Goal: Find specific page/section: Find specific page/section

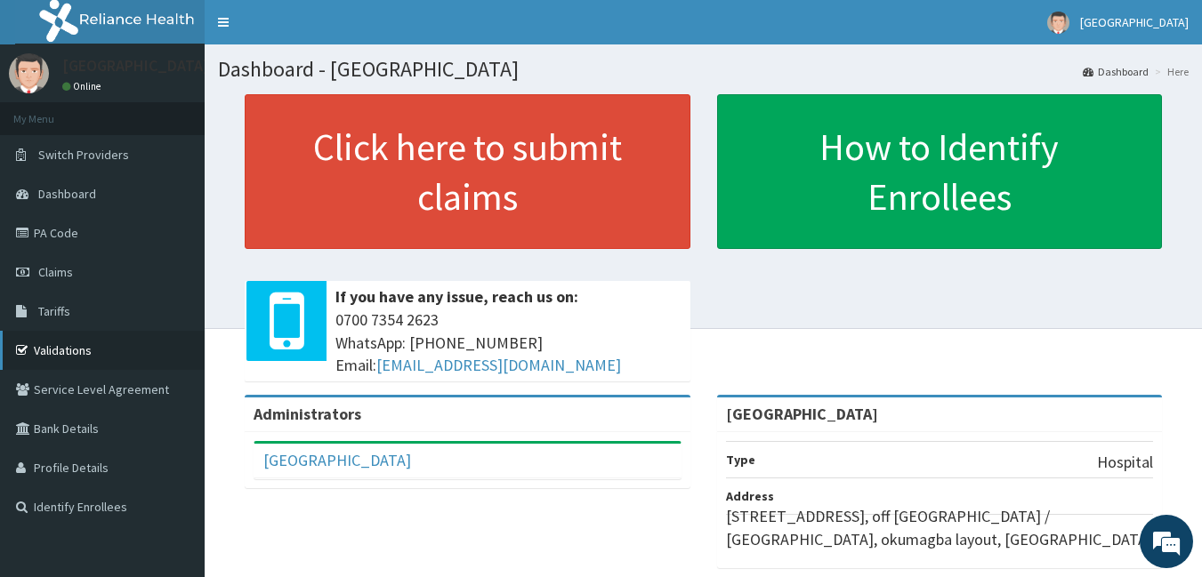
click at [46, 348] on link "Validations" at bounding box center [102, 350] width 205 height 39
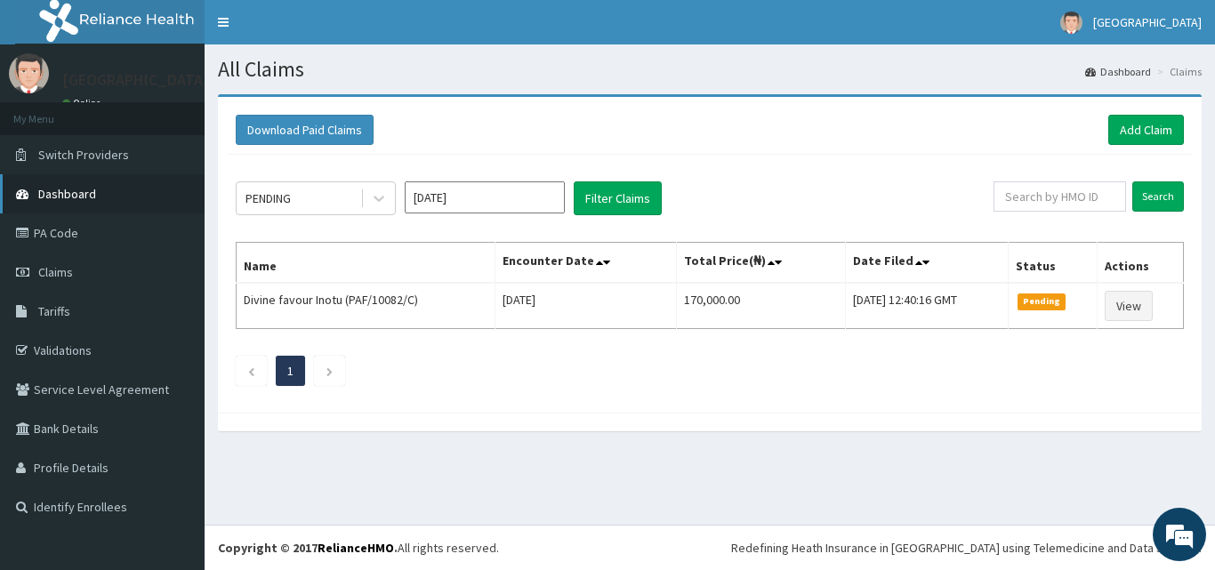
click at [67, 198] on span "Dashboard" at bounding box center [67, 194] width 58 height 16
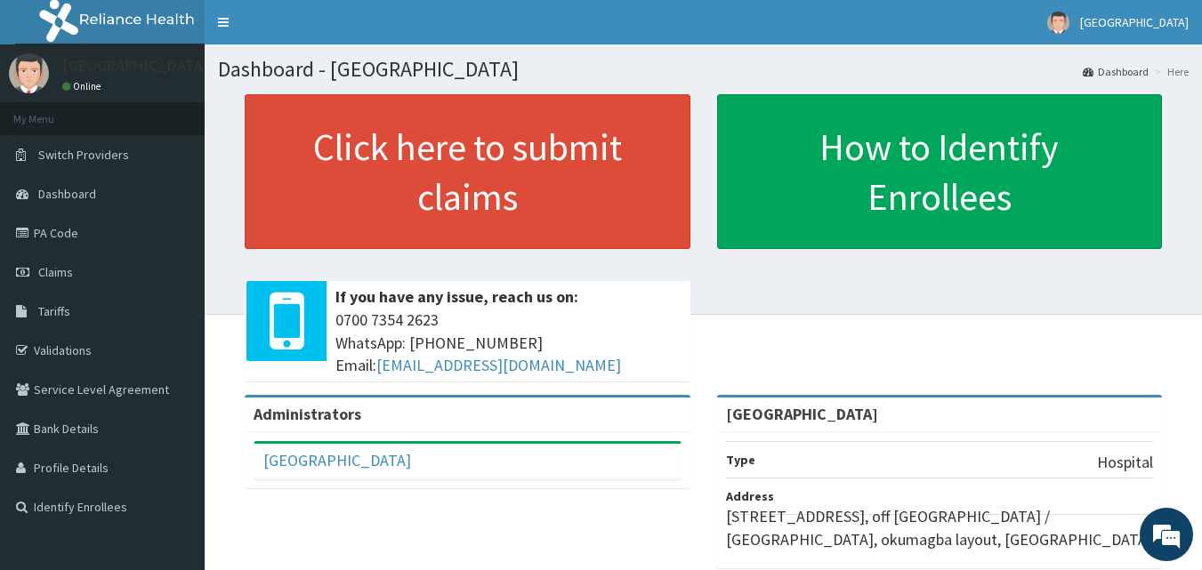
click at [1180, 74] on li "Here" at bounding box center [1169, 71] width 38 height 15
click at [1137, 73] on link "Dashboard" at bounding box center [1116, 71] width 66 height 15
click at [42, 344] on link "Validations" at bounding box center [102, 350] width 205 height 39
